Goal: Find contact information: Find contact information

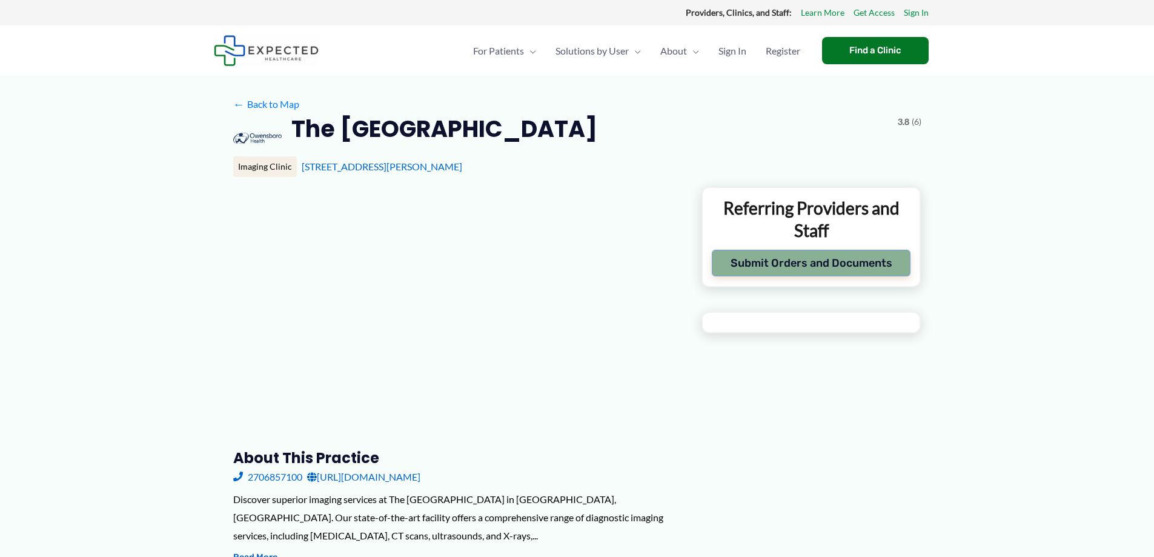
type input "**********"
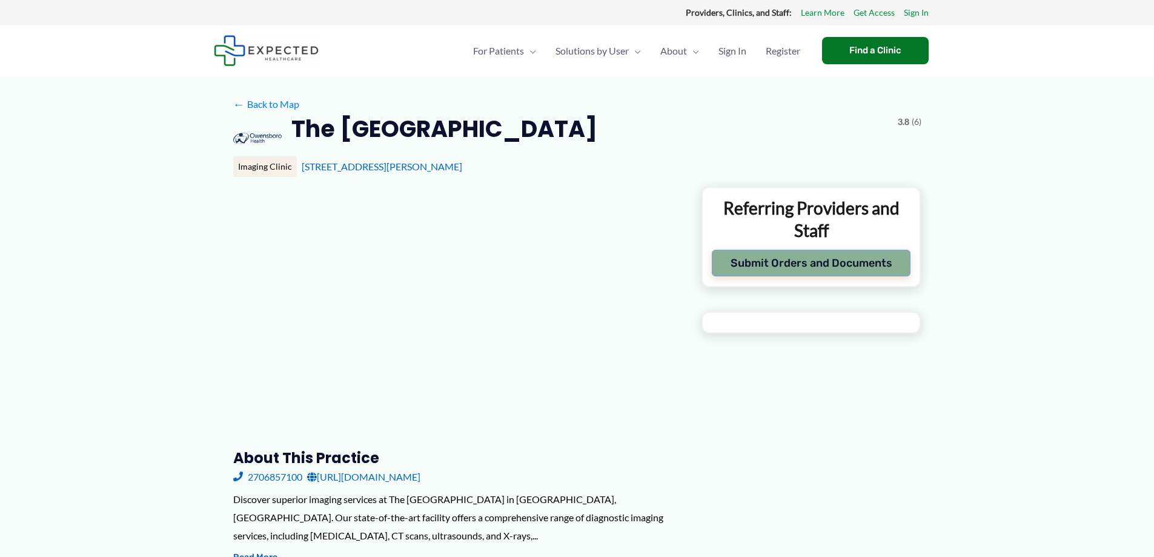
type input "**********"
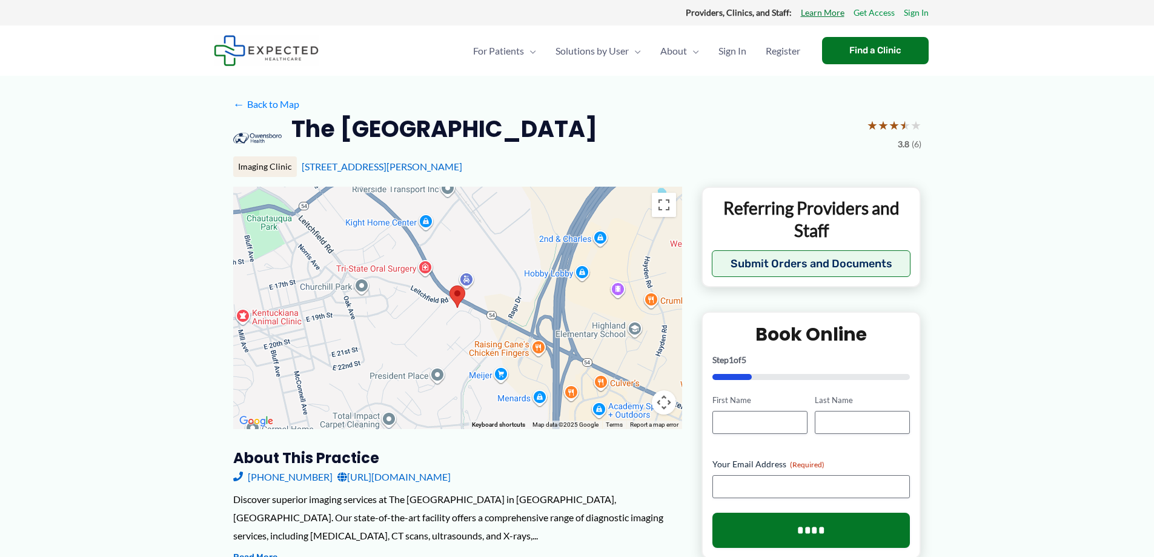
click at [819, 16] on link "Learn More" at bounding box center [823, 13] width 44 height 16
click at [447, 482] on link "[URL][DOMAIN_NAME]" at bounding box center [394, 477] width 113 height 18
